Goal: Task Accomplishment & Management: Manage account settings

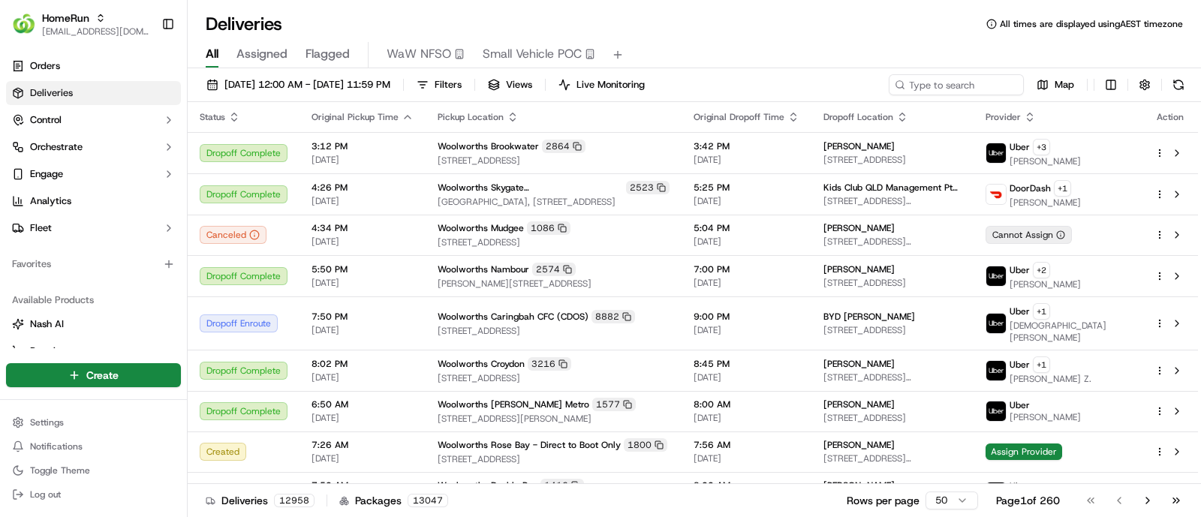
click at [1122, 62] on div "All Assigned Flagged WaW NFSO Small Vehicle POC" at bounding box center [695, 55] width 1014 height 26
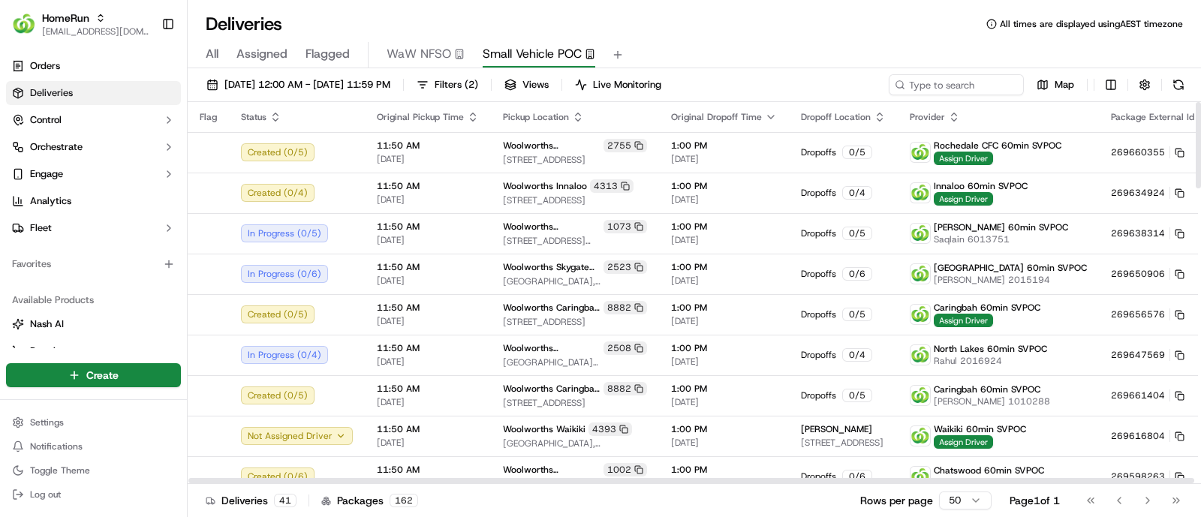
click at [1096, 59] on div "All Assigned Flagged WaW NFSO Small Vehicle POC" at bounding box center [695, 55] width 1014 height 26
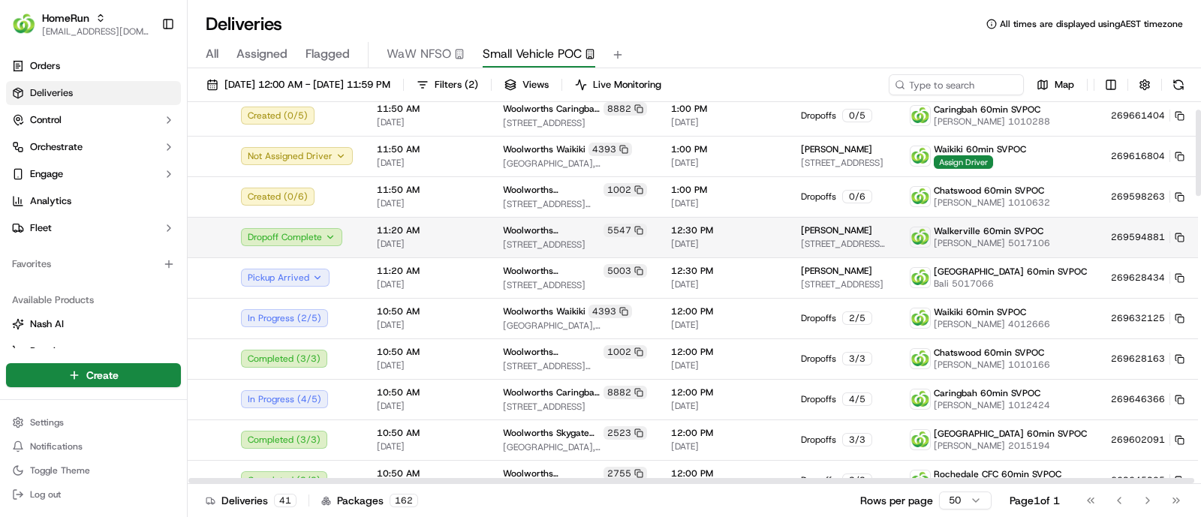
scroll to position [282, 0]
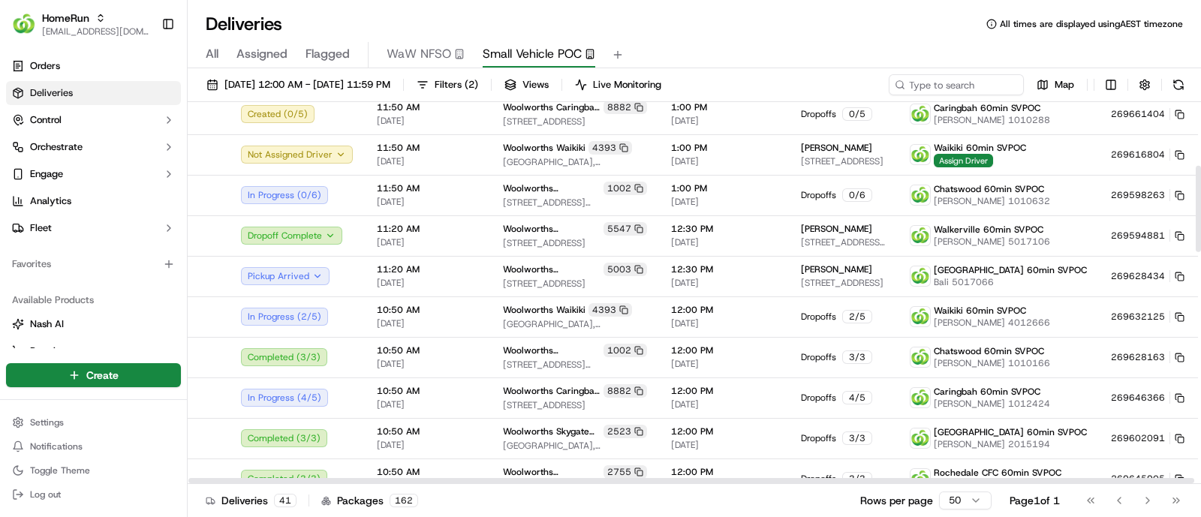
click at [1053, 54] on div "All Assigned Flagged WaW NFSO Small Vehicle POC" at bounding box center [695, 55] width 1014 height 26
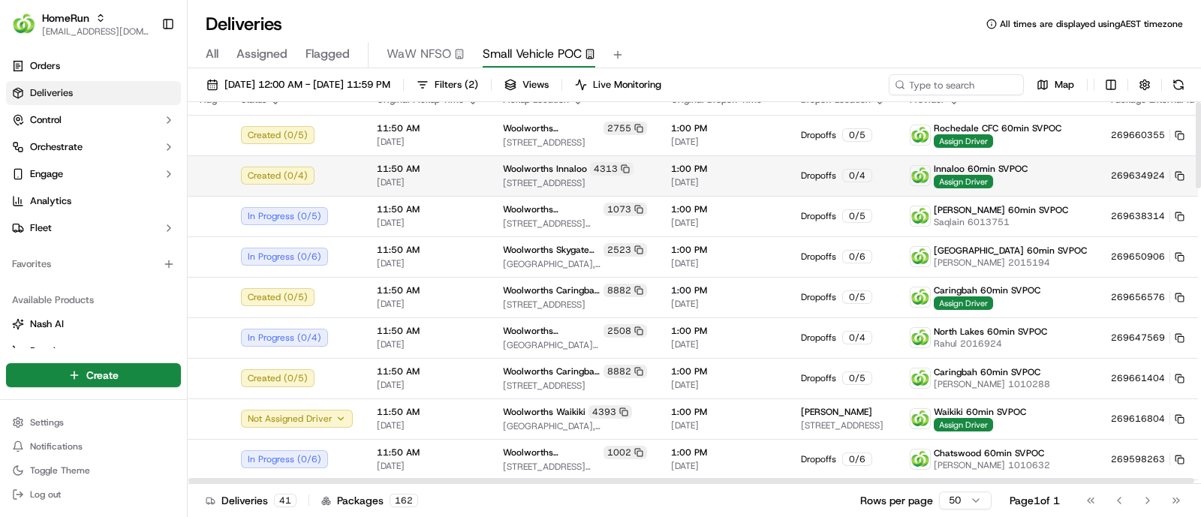
scroll to position [0, 0]
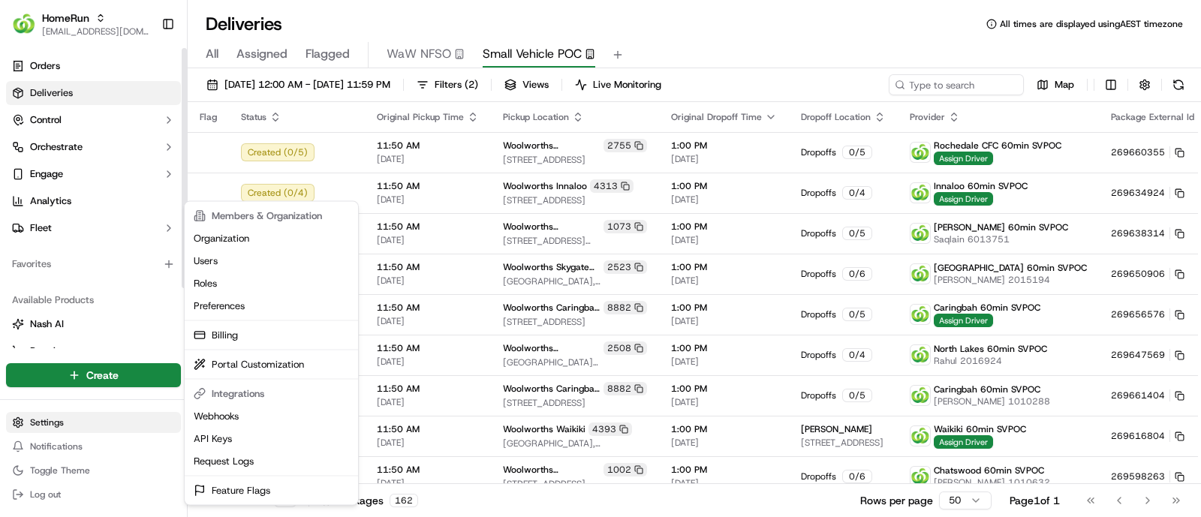
click at [46, 422] on html "HomeRun jcoates@woolworths.com.au Toggle Sidebar Orders Deliveries Control Orch…" at bounding box center [600, 258] width 1201 height 517
click at [255, 261] on link "Users" at bounding box center [271, 261] width 167 height 23
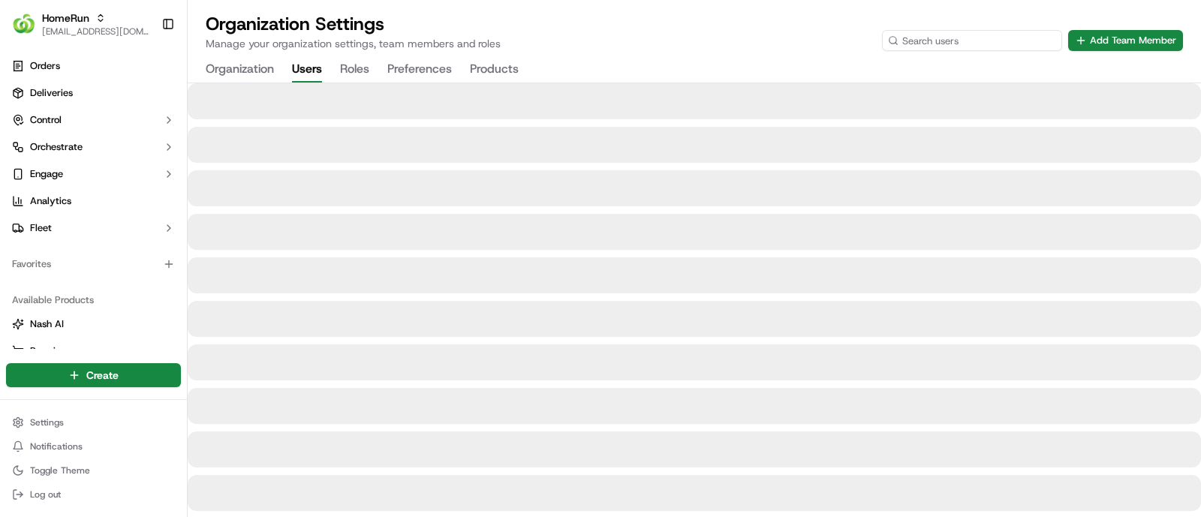
click at [992, 39] on input at bounding box center [972, 40] width 180 height 21
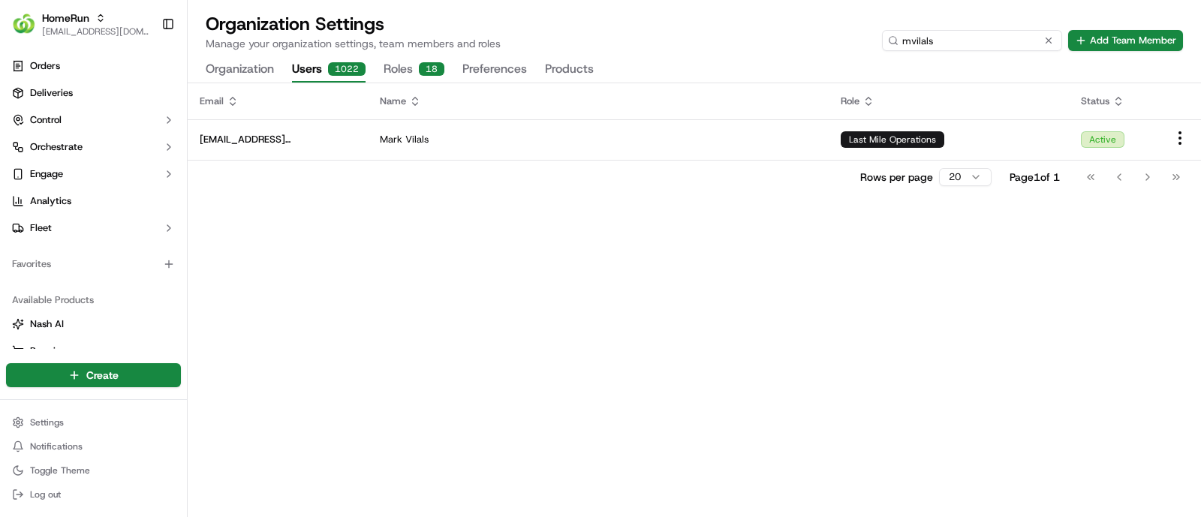
click at [992, 39] on input "mvilals" at bounding box center [972, 40] width 180 height 21
type input "jcoates"
click at [1047, 43] on button at bounding box center [1048, 40] width 15 height 15
